Goal: Check status

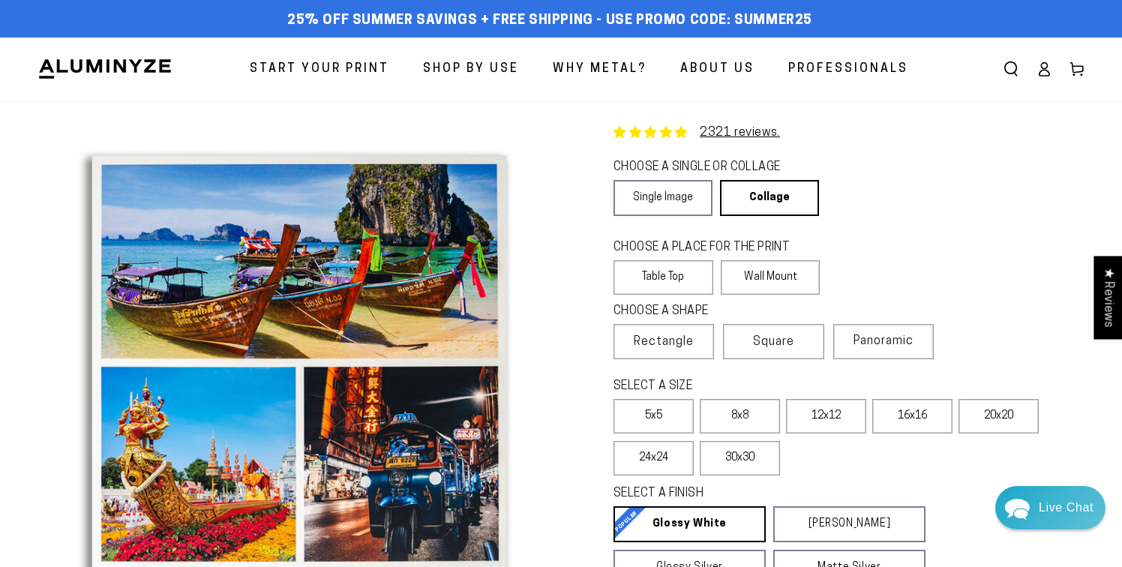
click at [1045, 66] on icon at bounding box center [1044, 69] width 15 height 15
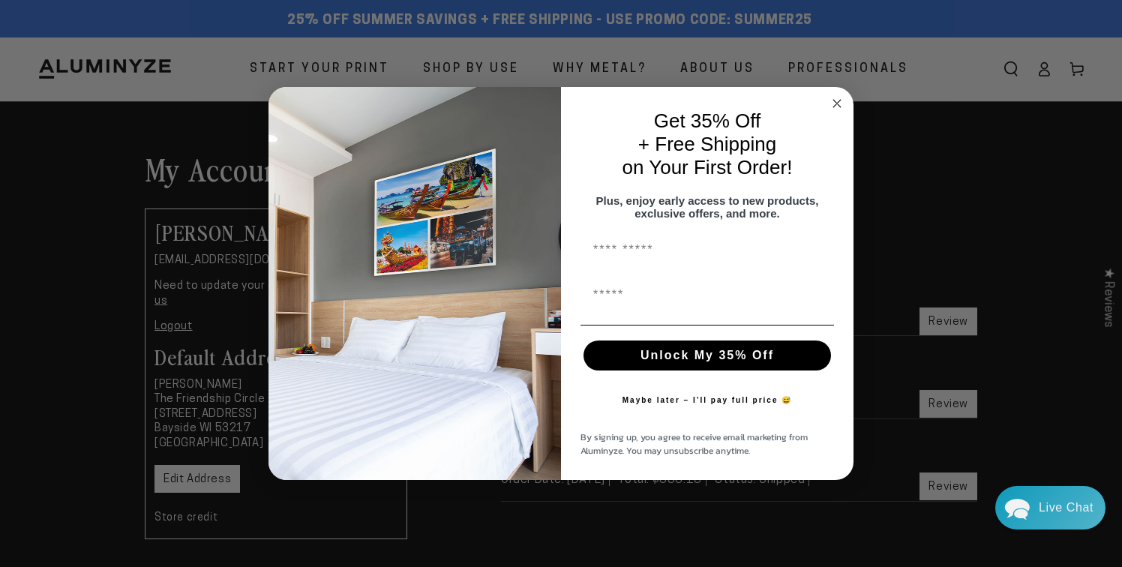
click at [835, 98] on circle "Close dialog" at bounding box center [837, 103] width 17 height 17
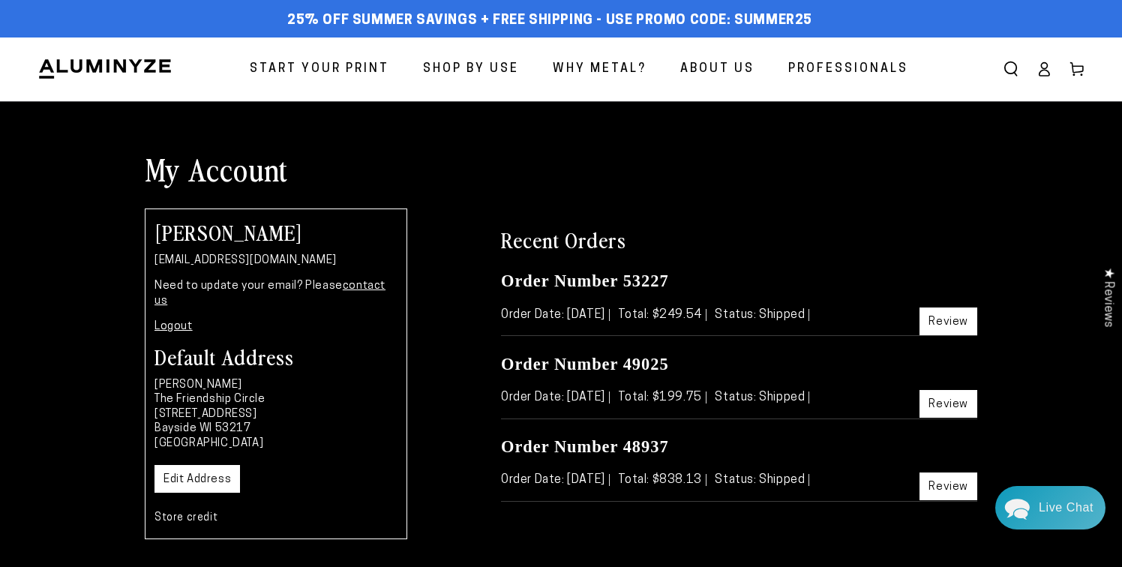
click at [1043, 71] on icon at bounding box center [1045, 74] width 10 height 6
click at [929, 328] on link "Review" at bounding box center [949, 322] width 58 height 28
click at [950, 403] on link "Review" at bounding box center [949, 404] width 58 height 28
click at [943, 488] on link "Review" at bounding box center [949, 487] width 58 height 28
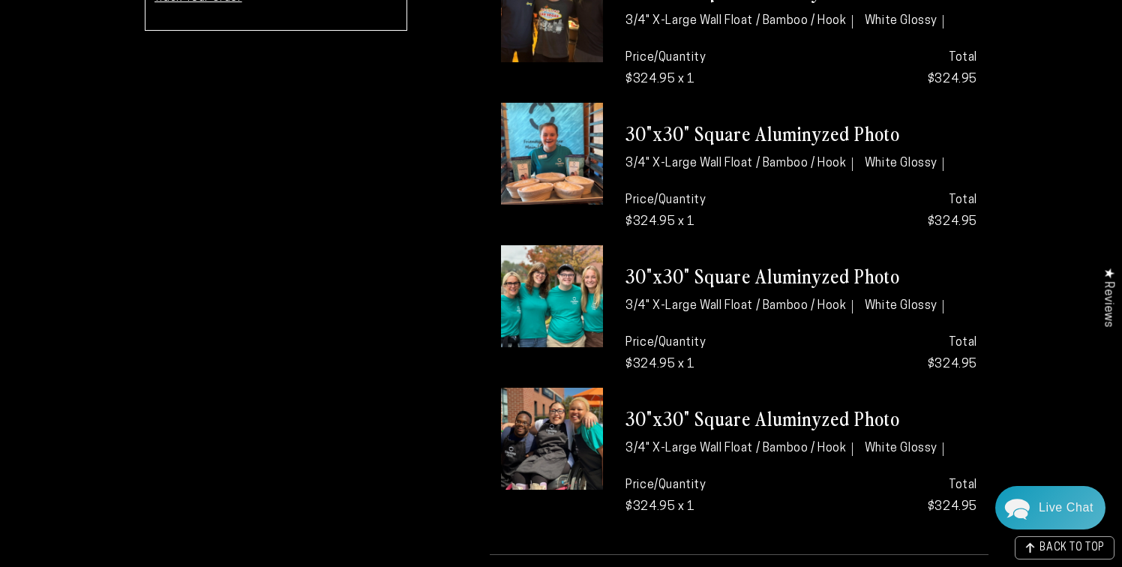
scroll to position [554, 0]
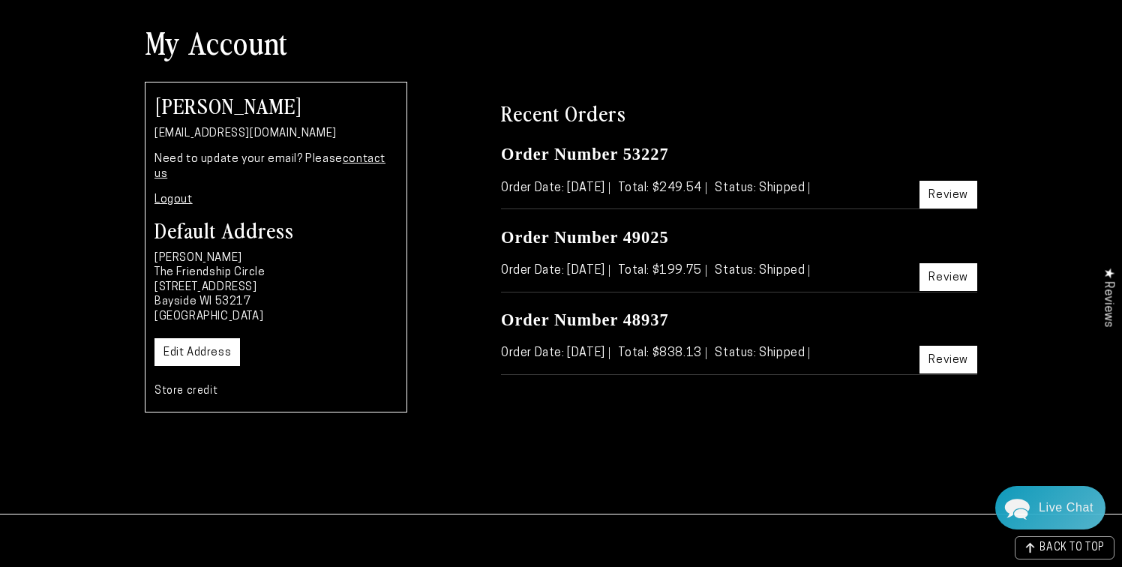
scroll to position [157, 0]
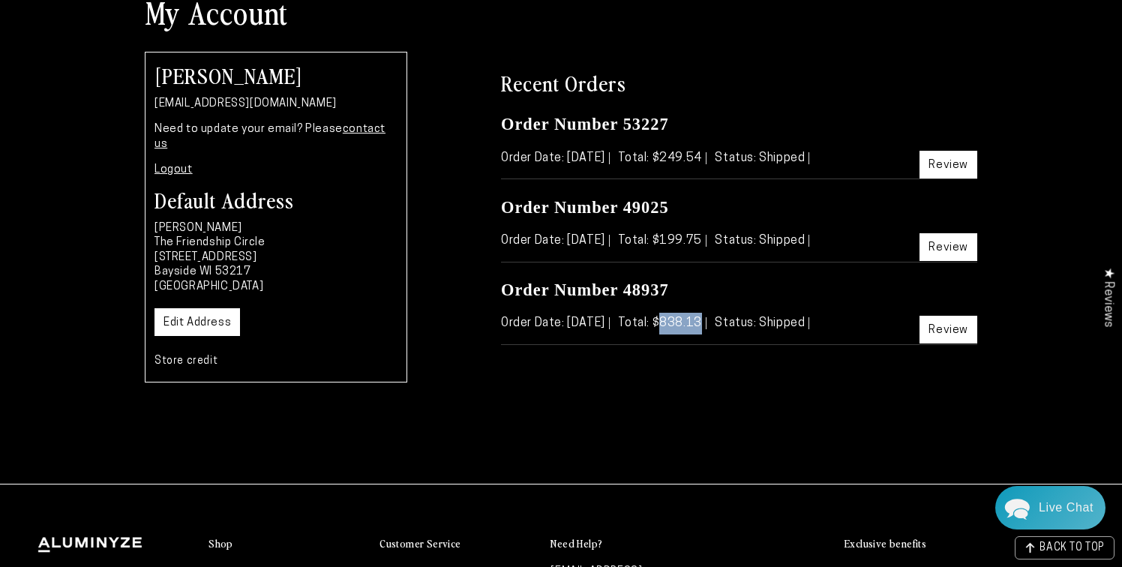
drag, startPoint x: 696, startPoint y: 323, endPoint x: 737, endPoint y: 322, distance: 40.5
click at [706, 322] on span "Total: $838.13" at bounding box center [662, 323] width 88 height 12
click at [722, 329] on p "Order Date: [DATE] Total: $838.13 Status: Shipped Review" at bounding box center [739, 324] width 476 height 22
